Goal: Task Accomplishment & Management: Complete application form

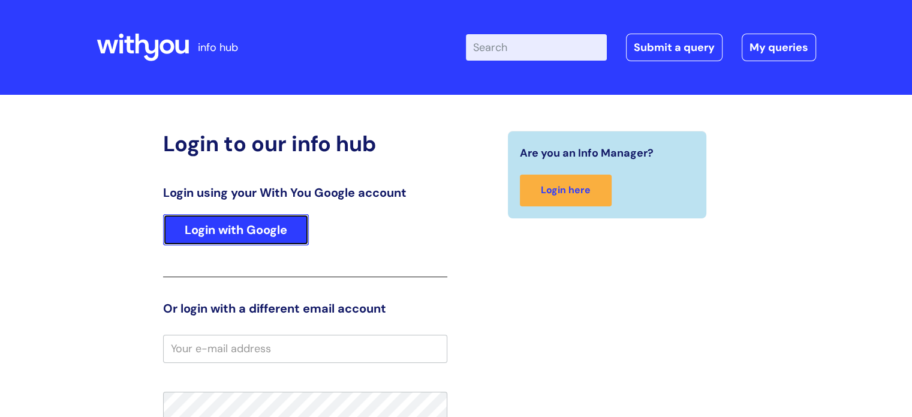
drag, startPoint x: 254, startPoint y: 227, endPoint x: 281, endPoint y: 227, distance: 27.0
click at [254, 227] on link "Login with Google" at bounding box center [236, 229] width 146 height 31
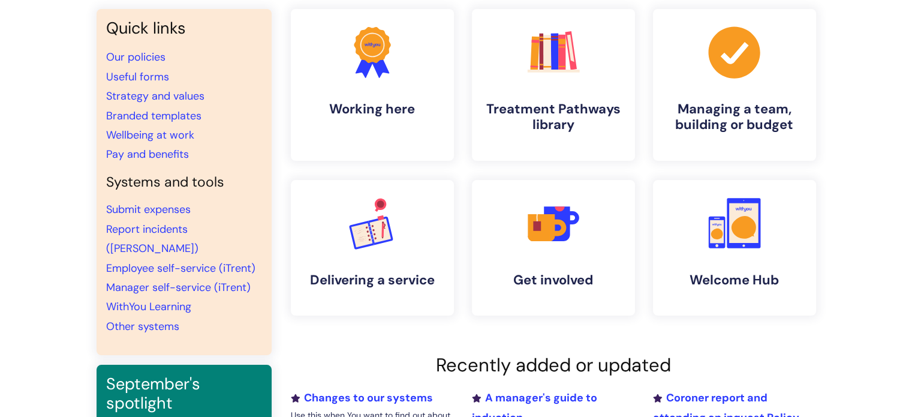
scroll to position [60, 0]
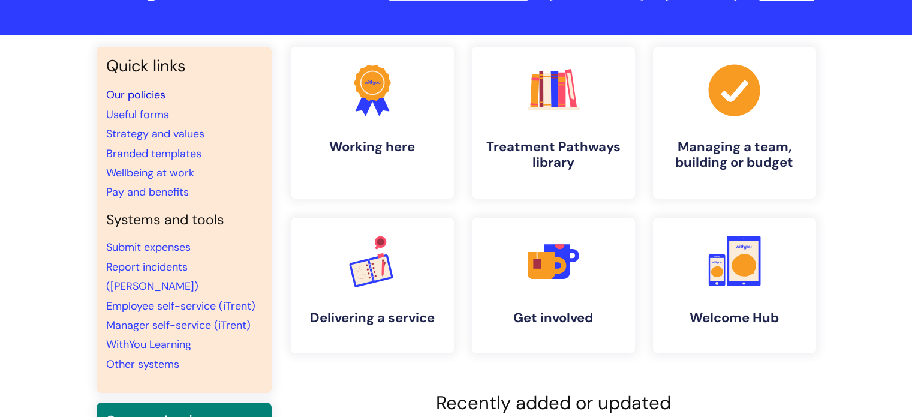
click at [139, 88] on link "Our policies" at bounding box center [135, 95] width 59 height 14
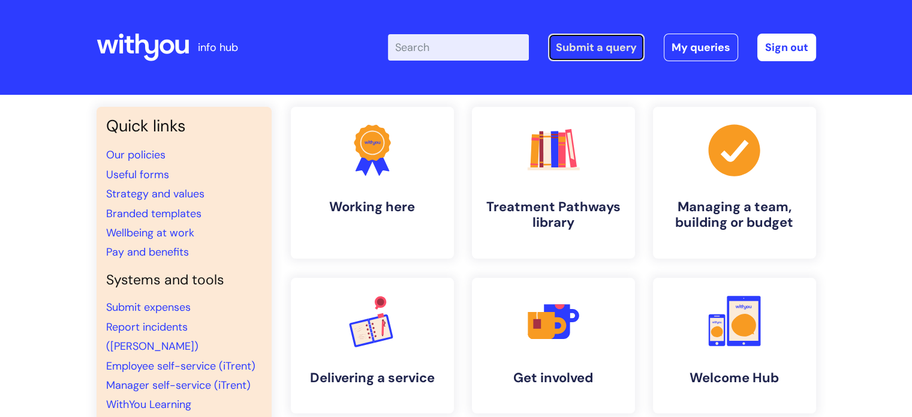
click at [620, 50] on link "Submit a query" at bounding box center [596, 48] width 97 height 28
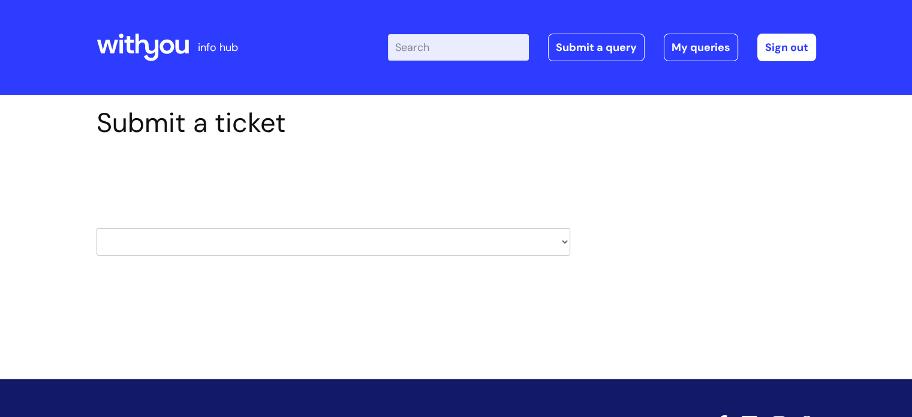
click at [369, 237] on select "HR / People IT and Support Clinical Drug Alerts Finance Accounts Data Support T…" at bounding box center [334, 242] width 474 height 28
select select "hr_/_people"
click at [97, 228] on select "HR / People IT and Support Clinical Drug Alerts Finance Accounts Data Support T…" at bounding box center [334, 242] width 474 height 28
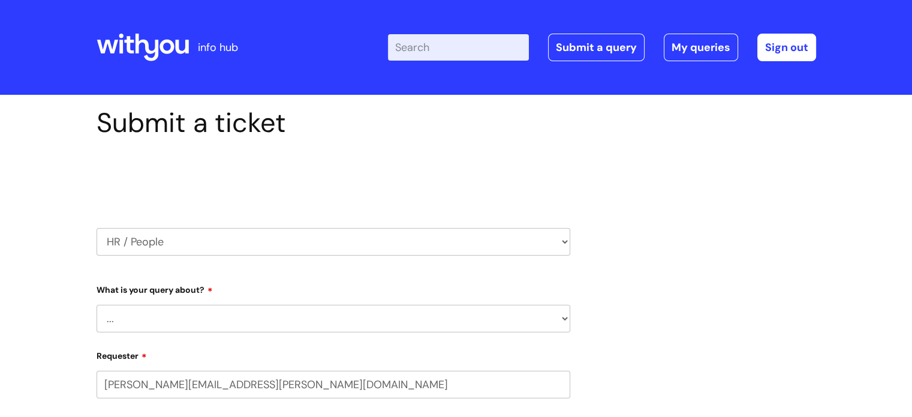
select select "80004286541"
click at [144, 319] on select "... Absence Query Holiday Query Employee change request General HR Query iTrent…" at bounding box center [334, 319] width 474 height 28
select select "General HR Query"
click at [97, 305] on select "... Absence Query Holiday Query Employee change request General HR Query iTrent…" at bounding box center [334, 319] width 474 height 28
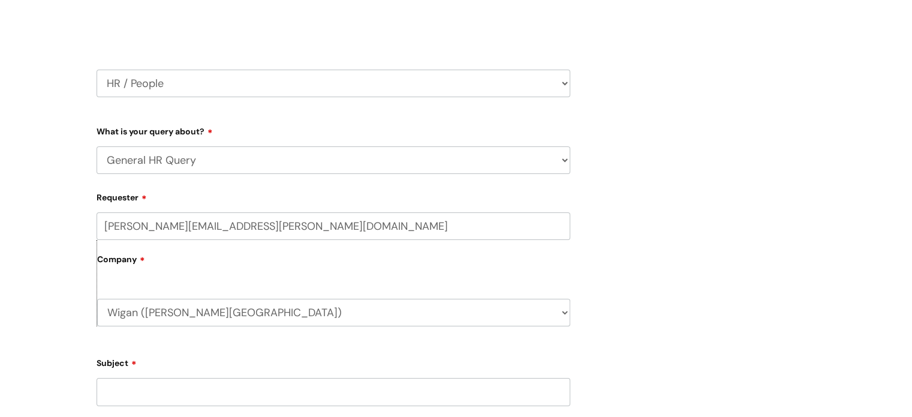
scroll to position [180, 0]
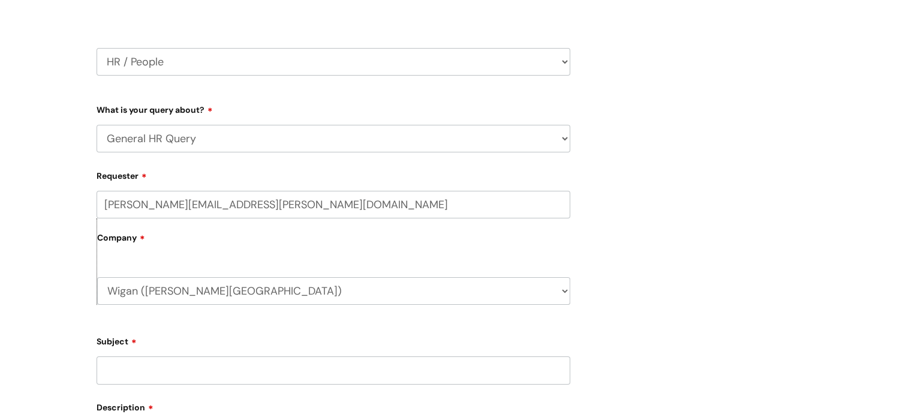
click at [152, 376] on input "Subject" at bounding box center [334, 370] width 474 height 28
type input "Smoking/Vaping policy"
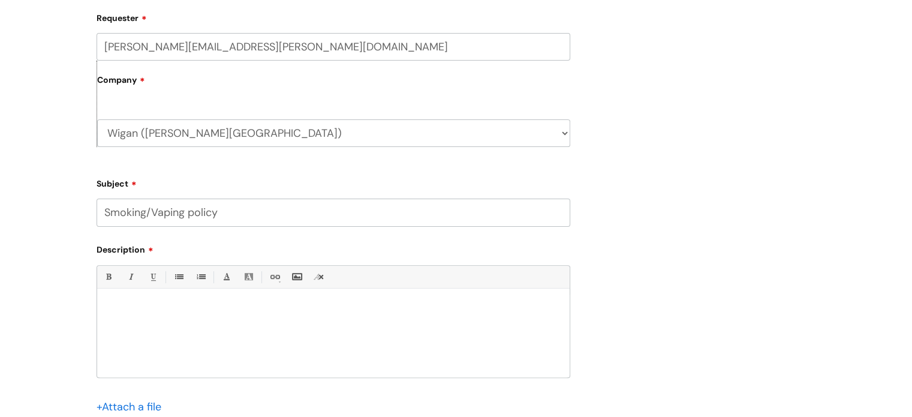
scroll to position [360, 0]
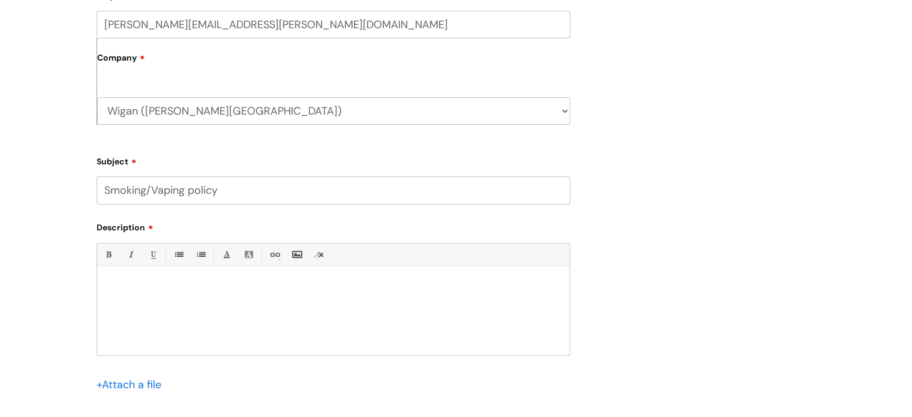
click at [132, 306] on div at bounding box center [333, 313] width 472 height 83
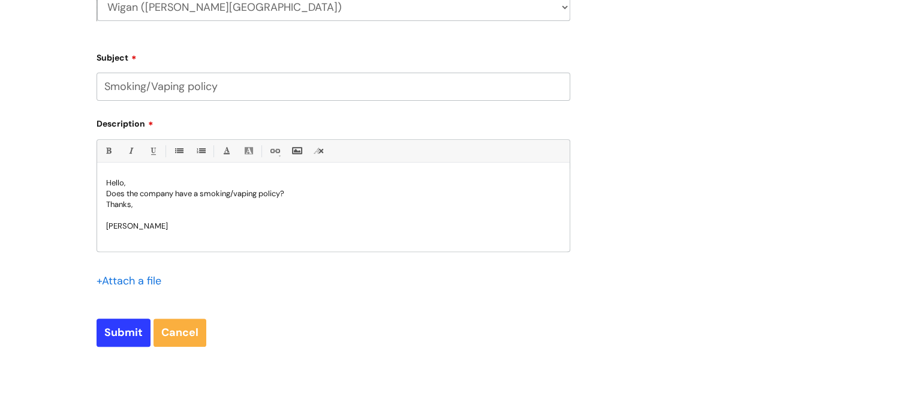
scroll to position [595, 0]
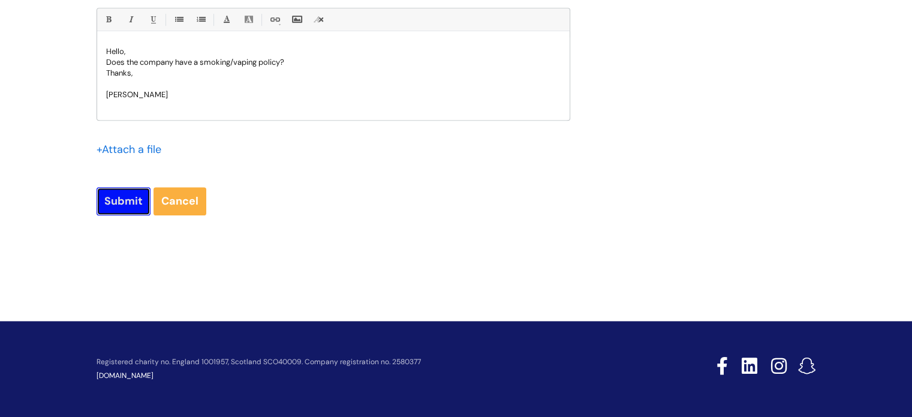
click at [119, 198] on input "Submit" at bounding box center [124, 201] width 54 height 28
type input "Please Wait..."
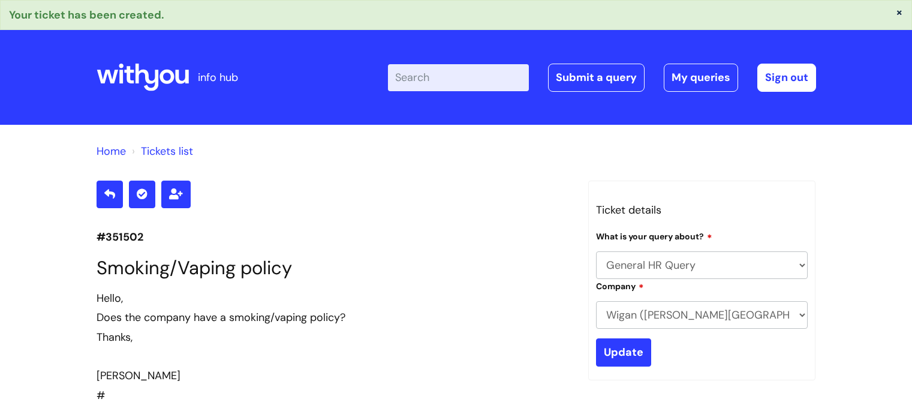
select select "General HR Query"
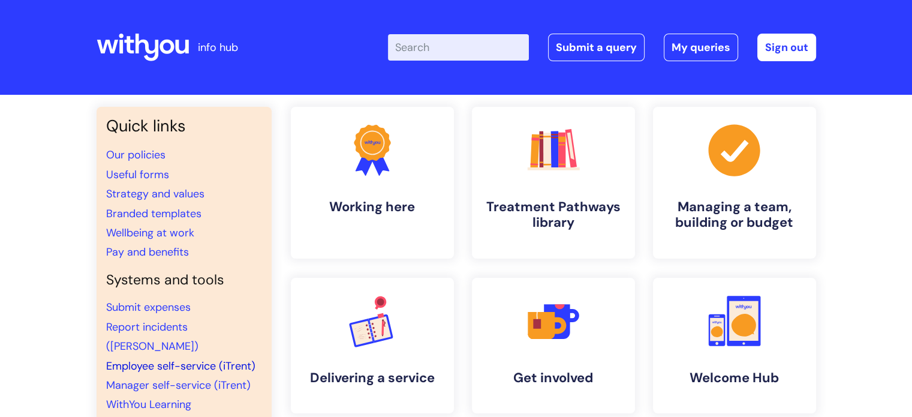
click at [147, 359] on link "Employee self-service (iTrent)" at bounding box center [180, 366] width 149 height 14
click at [140, 359] on link "Employee self-service (iTrent)" at bounding box center [180, 366] width 149 height 14
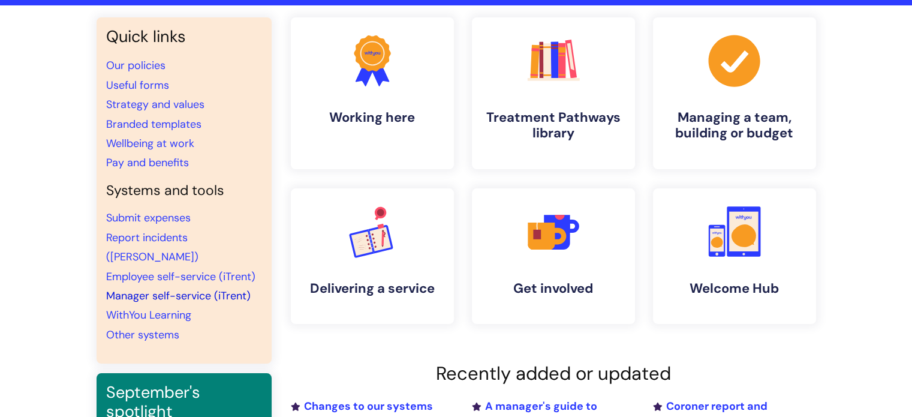
scroll to position [120, 0]
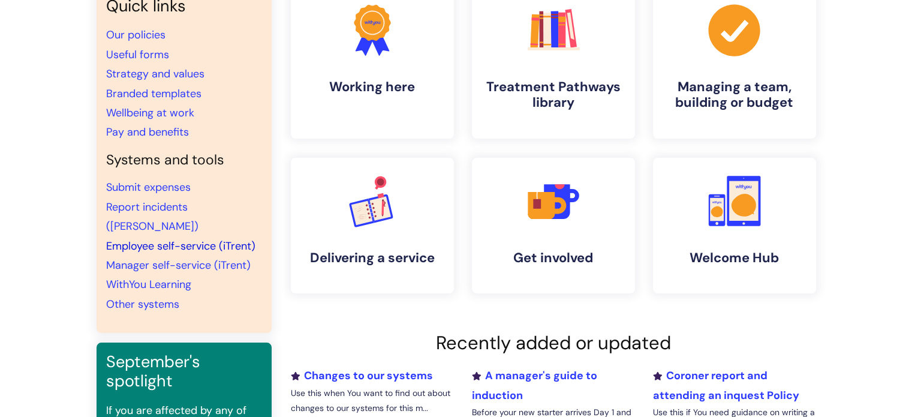
click at [149, 239] on link "Employee self-service (iTrent)" at bounding box center [180, 246] width 149 height 14
